Goal: Information Seeking & Learning: Find specific fact

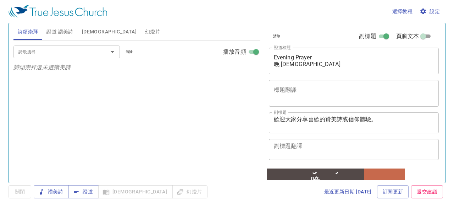
click at [81, 51] on input "詩歌搜尋" at bounding box center [56, 52] width 81 height 8
click at [90, 188] on span "證道" at bounding box center [83, 191] width 19 height 9
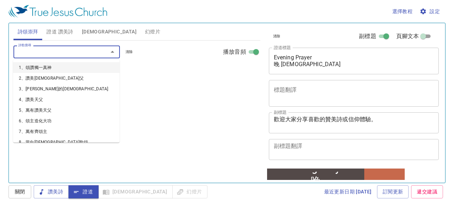
click at [43, 55] on input "詩歌搜尋" at bounding box center [56, 52] width 81 height 8
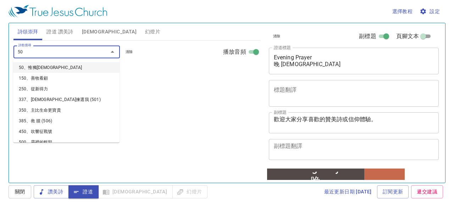
type input "509"
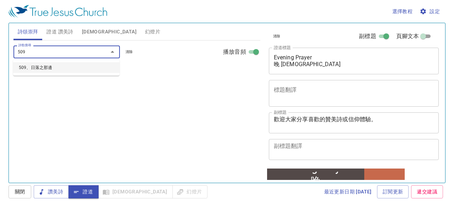
click at [38, 70] on li "509、日落之那邊" at bounding box center [66, 67] width 106 height 11
select select "1"
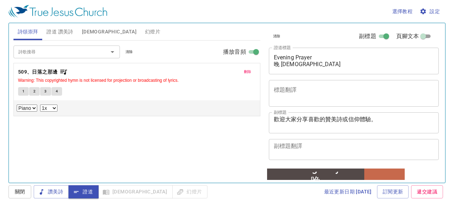
drag, startPoint x: 59, startPoint y: 72, endPoint x: 74, endPoint y: 45, distance: 31.3
click at [74, 47] on div "詩歌搜尋 詩歌搜尋 清除 播放音頻 刪除 509、日落之那邊 Warning: This copyrighted hymn is not licensed f…" at bounding box center [136, 78] width 247 height 76
click at [85, 33] on span "[DEMOGRAPHIC_DATA]" at bounding box center [109, 31] width 55 height 9
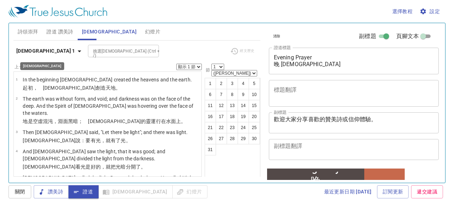
click at [75, 51] on icon "button" at bounding box center [79, 51] width 9 height 9
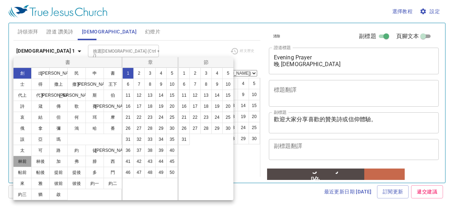
click at [24, 161] on button "林前" at bounding box center [22, 160] width 18 height 11
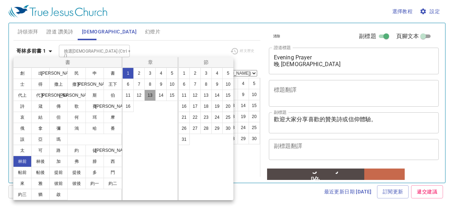
click at [148, 95] on button "13" at bounding box center [149, 94] width 11 height 11
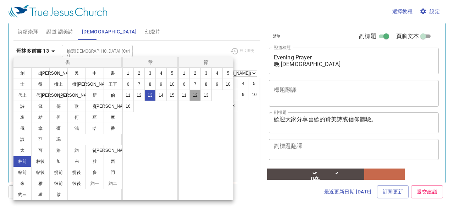
click at [194, 96] on button "12" at bounding box center [194, 94] width 11 height 11
select select "12"
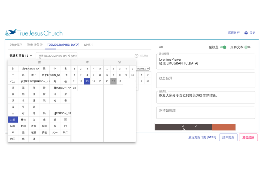
scroll to position [270, 0]
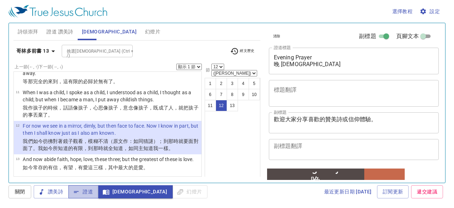
click at [79, 190] on icon "button" at bounding box center [76, 191] width 7 height 7
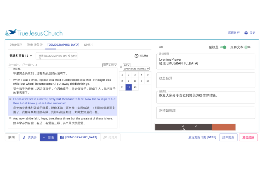
scroll to position [448, 0]
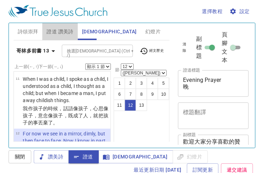
click at [55, 29] on span "證道 讚美詩" at bounding box center [59, 31] width 27 height 9
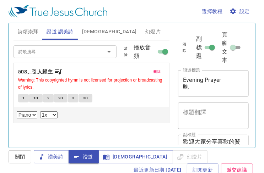
click at [37, 68] on b "508、引人歸主" at bounding box center [35, 71] width 34 height 9
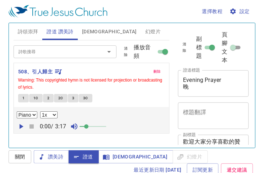
click at [156, 71] on span "刪除" at bounding box center [156, 71] width 7 height 6
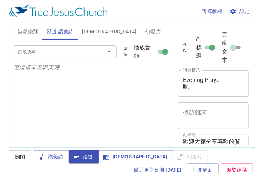
click at [66, 53] on input "詩歌搜尋" at bounding box center [55, 52] width 78 height 8
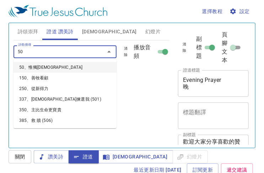
type input "509"
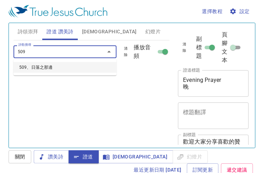
click at [44, 68] on li "509、日落之那邊" at bounding box center [64, 67] width 103 height 11
select select "1"
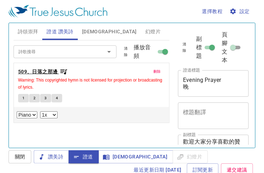
click at [43, 71] on b "509、日落之那邊" at bounding box center [38, 71] width 40 height 9
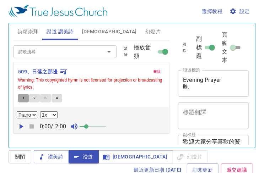
click at [21, 98] on button "1" at bounding box center [23, 98] width 11 height 9
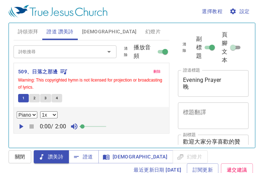
drag, startPoint x: 87, startPoint y: 126, endPoint x: 83, endPoint y: 125, distance: 4.2
click at [83, 125] on span at bounding box center [82, 127] width 4 height 4
click at [20, 125] on icon "button" at bounding box center [22, 126] width 4 height 5
click at [86, 29] on span "[DEMOGRAPHIC_DATA]" at bounding box center [109, 31] width 55 height 9
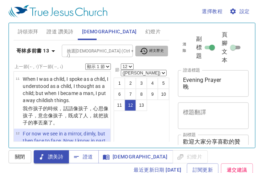
click at [161, 50] on span "經文歷史" at bounding box center [151, 51] width 24 height 9
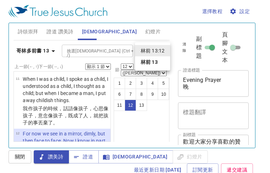
click at [61, 30] on div at bounding box center [135, 86] width 270 height 173
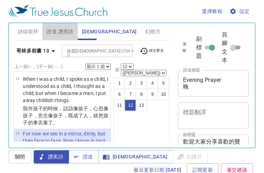
click at [61, 30] on span "證道 讚美詩" at bounding box center [59, 31] width 27 height 9
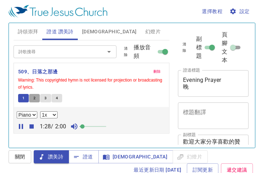
click at [34, 99] on span "2" at bounding box center [34, 98] width 2 height 6
click at [20, 125] on icon "button" at bounding box center [22, 126] width 4 height 5
click at [42, 95] on button "3" at bounding box center [45, 98] width 11 height 9
click at [56, 99] on span "4" at bounding box center [57, 98] width 2 height 6
click at [24, 99] on button "1" at bounding box center [23, 98] width 11 height 9
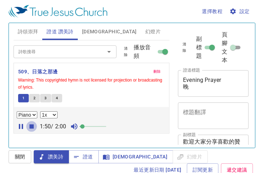
click at [34, 126] on icon "button" at bounding box center [31, 126] width 9 height 9
